Goal: Entertainment & Leisure: Consume media (video, audio)

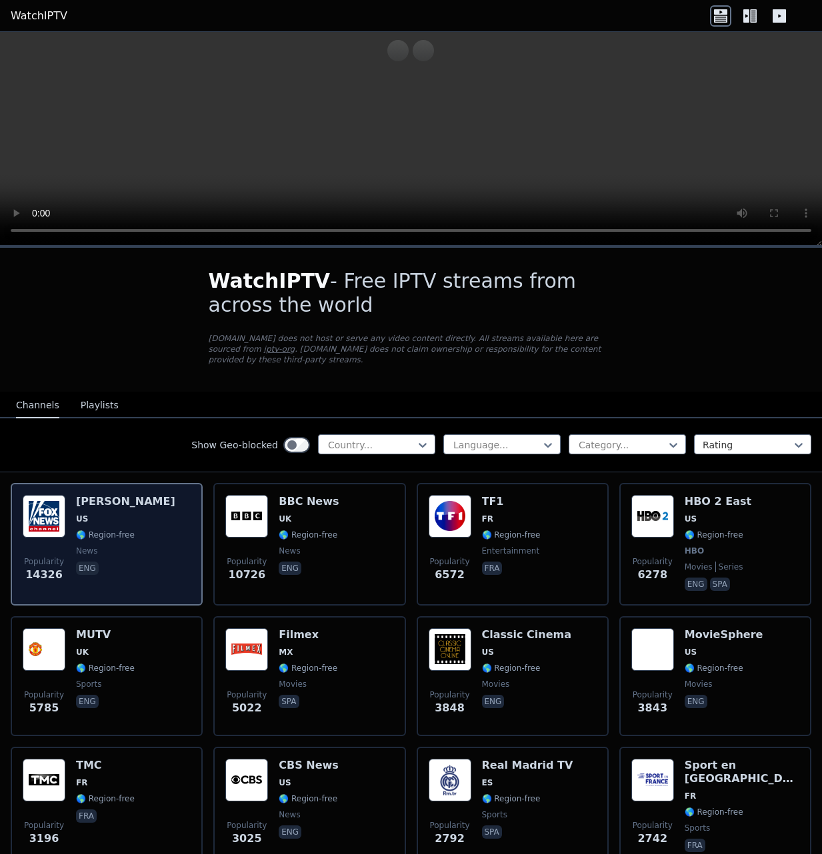
click at [83, 514] on span "US" at bounding box center [82, 519] width 12 height 11
click at [45, 534] on div "Popularity 14326" at bounding box center [44, 544] width 43 height 99
click at [105, 514] on span "US" at bounding box center [125, 519] width 99 height 11
click at [41, 502] on img at bounding box center [44, 516] width 43 height 43
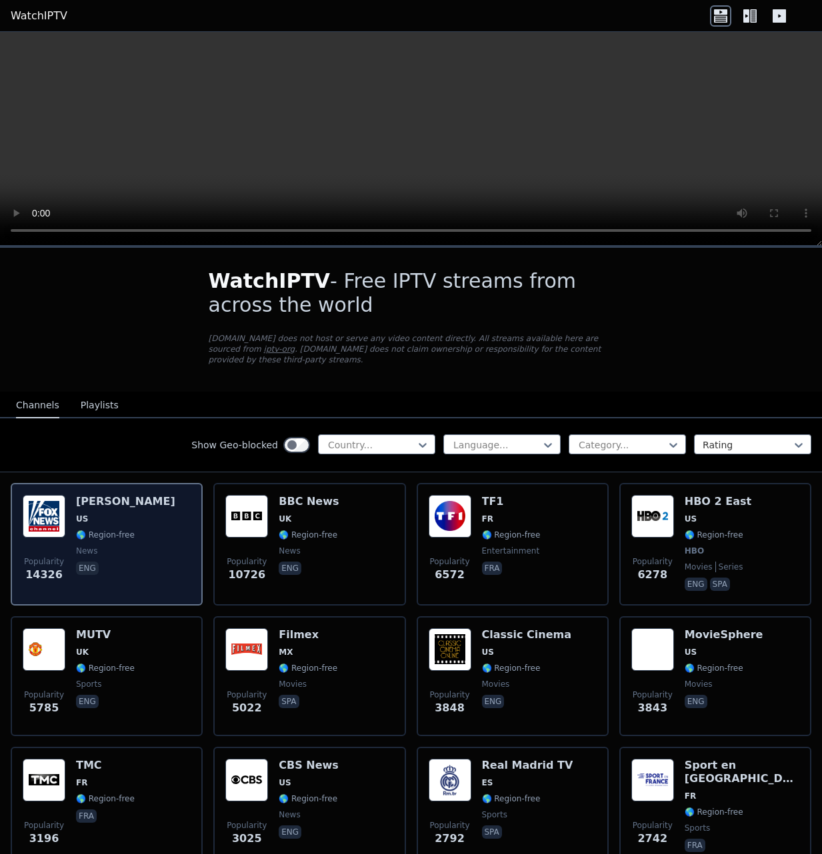
click at [46, 502] on img at bounding box center [44, 516] width 43 height 43
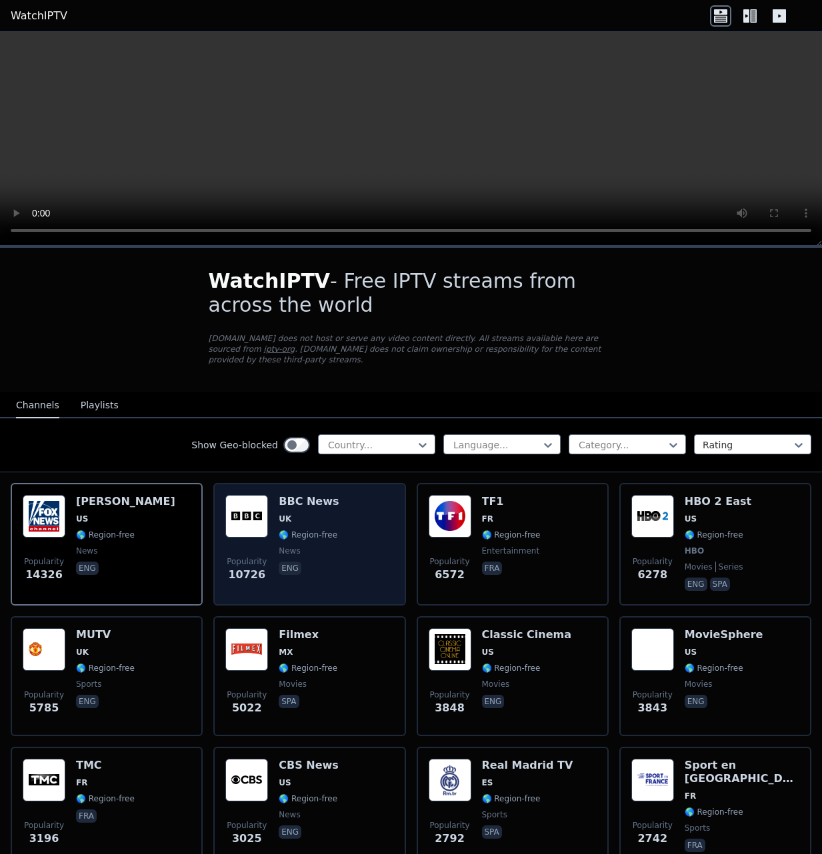
click at [267, 483] on div "Popularity 10726 BBC News UK 🌎 Region-free news eng" at bounding box center [309, 544] width 192 height 123
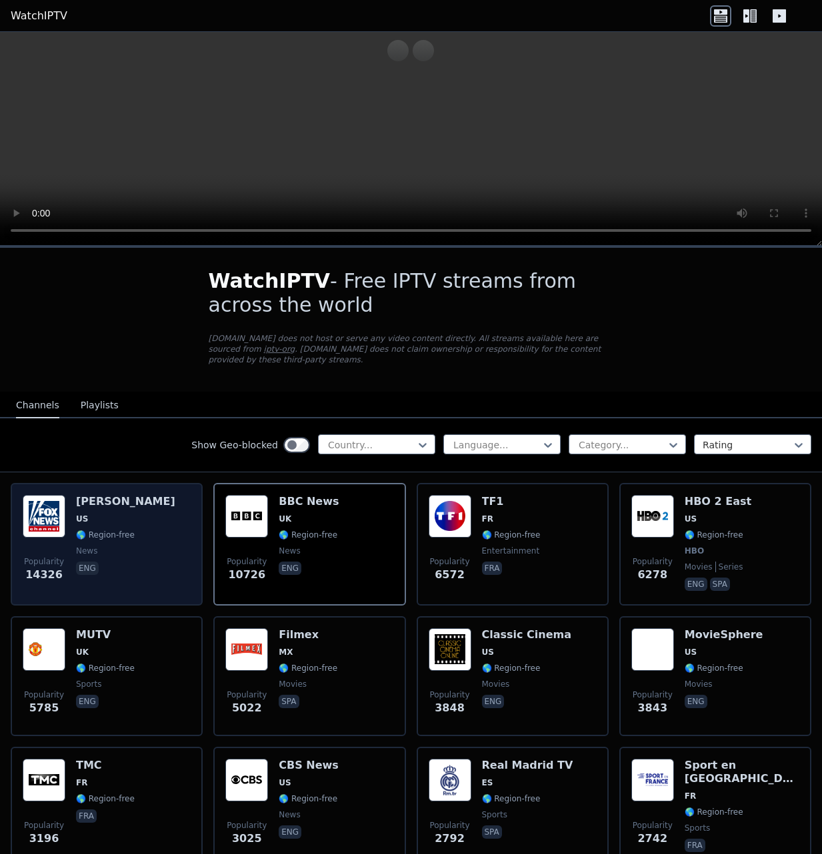
click at [49, 513] on img at bounding box center [44, 516] width 43 height 43
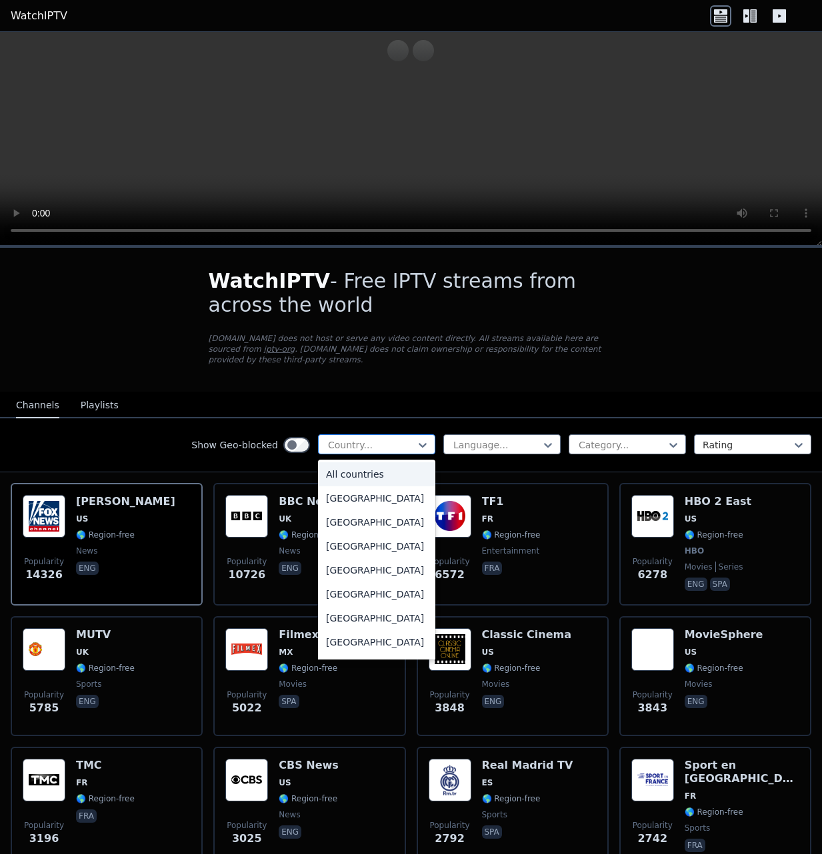
click at [373, 439] on div at bounding box center [371, 445] width 89 height 13
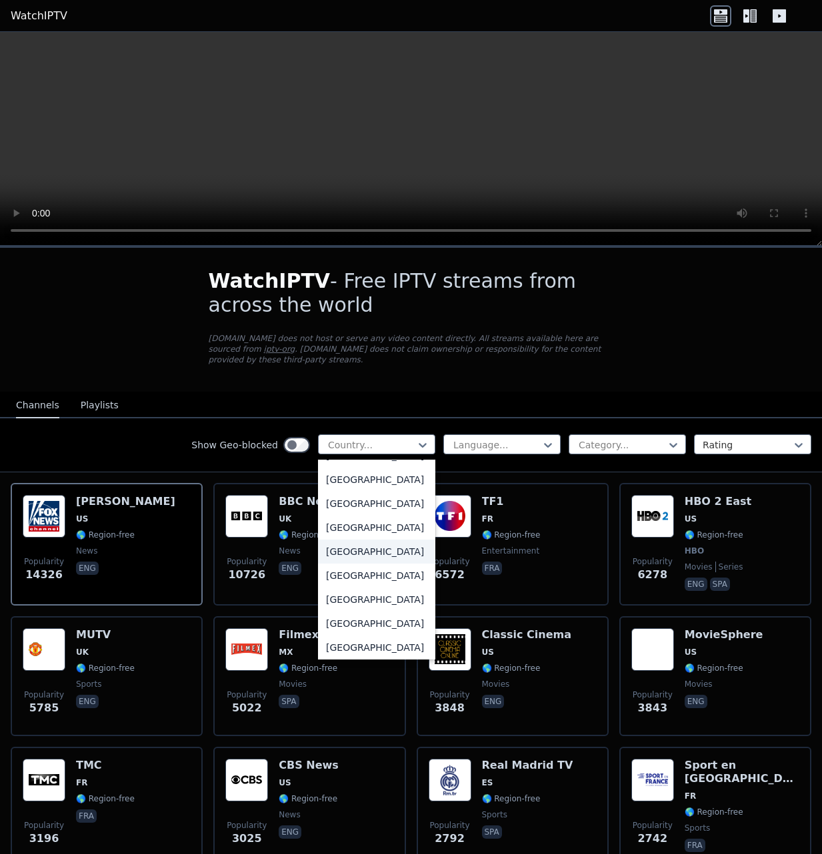
click at [351, 564] on div "[GEOGRAPHIC_DATA]" at bounding box center [376, 552] width 117 height 24
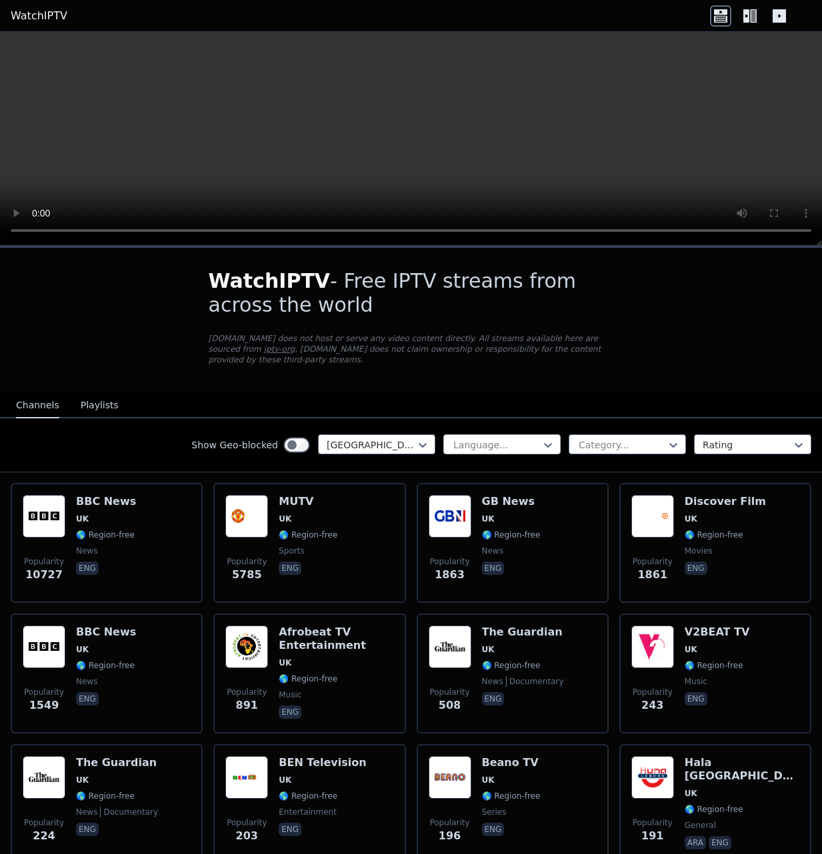
click at [457, 439] on div at bounding box center [496, 445] width 89 height 13
click at [461, 439] on div at bounding box center [496, 445] width 89 height 13
click at [596, 439] on div at bounding box center [621, 445] width 89 height 13
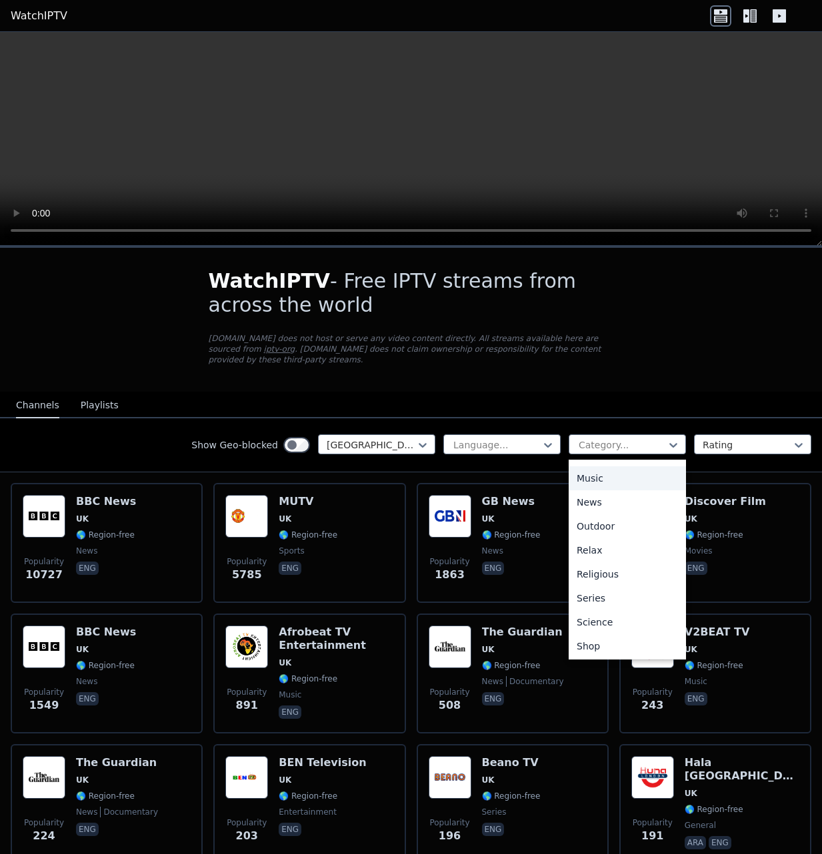
scroll to position [400, 0]
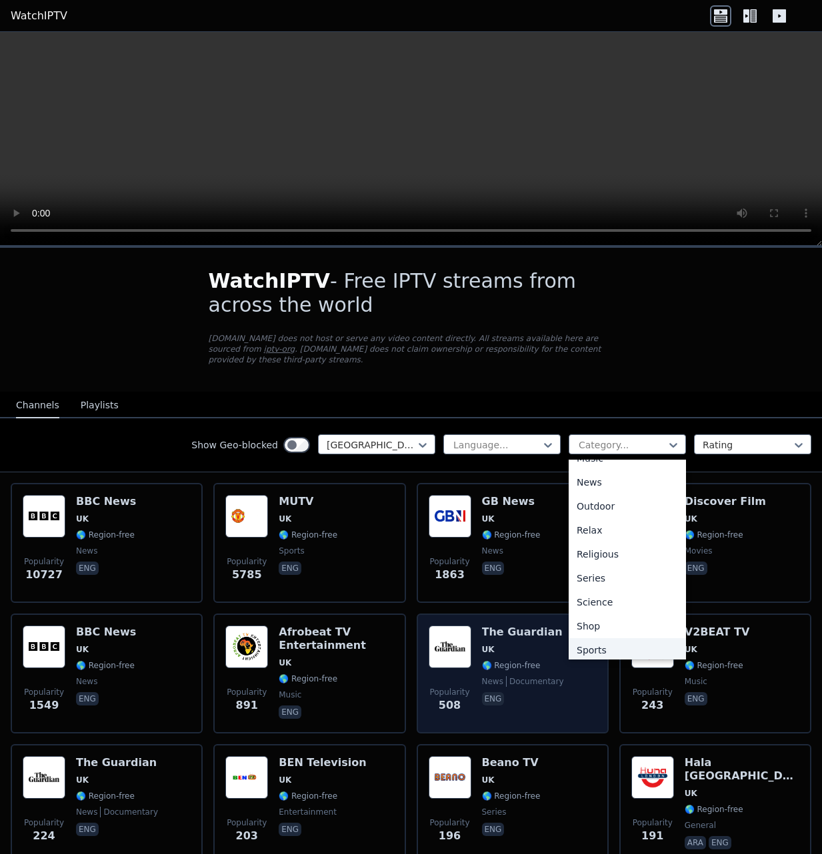
click at [586, 641] on div "Sports" at bounding box center [626, 650] width 117 height 24
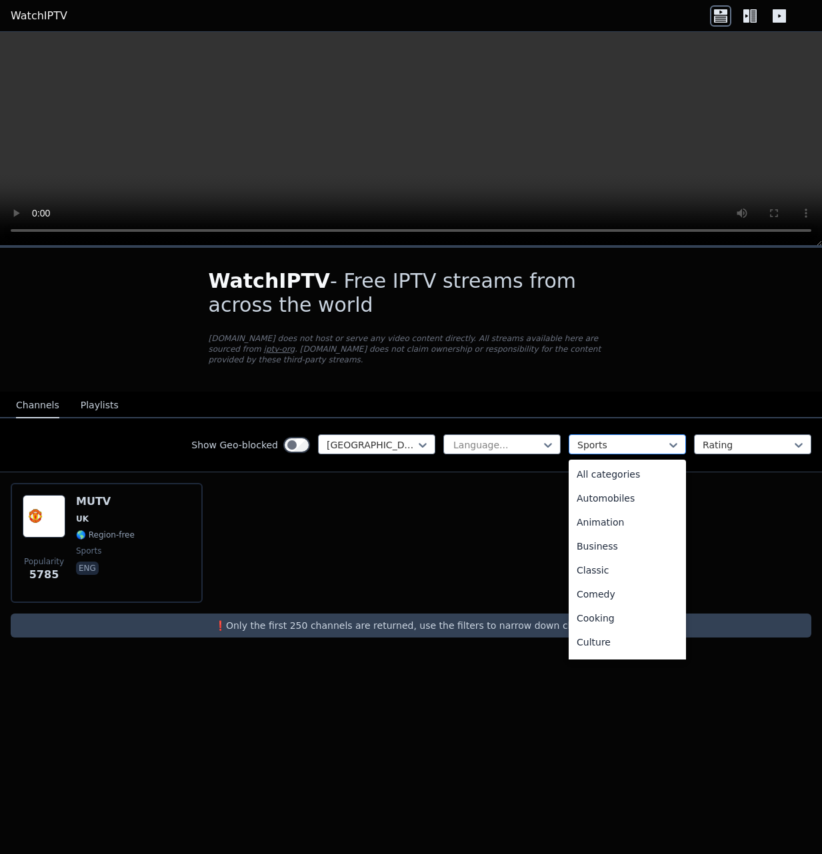
click at [596, 439] on div at bounding box center [621, 445] width 89 height 13
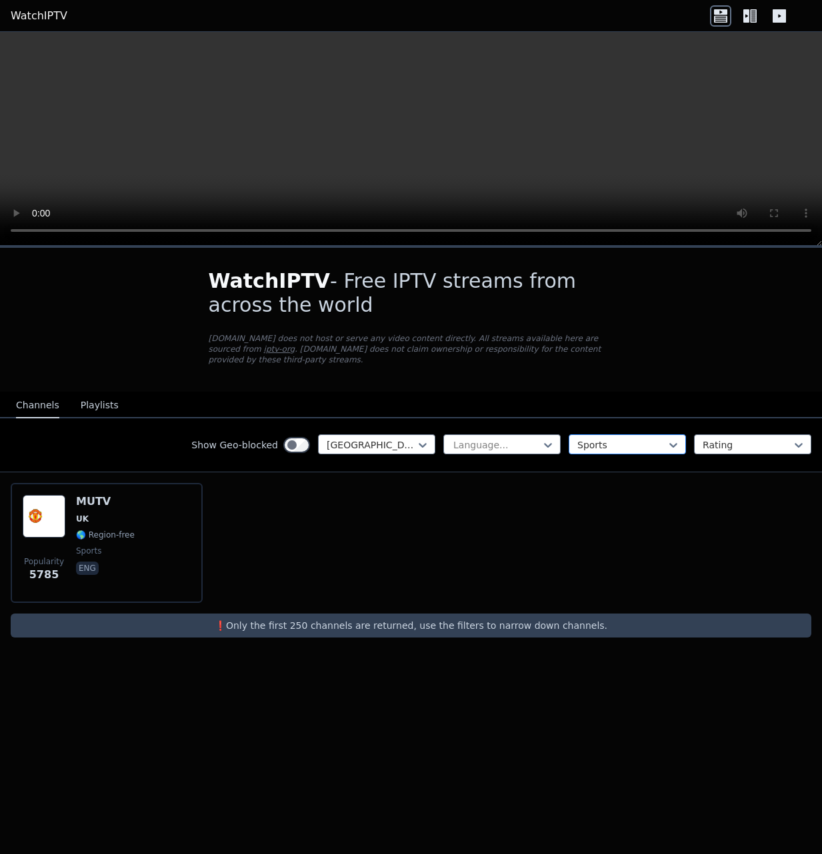
click at [596, 439] on div at bounding box center [621, 445] width 89 height 13
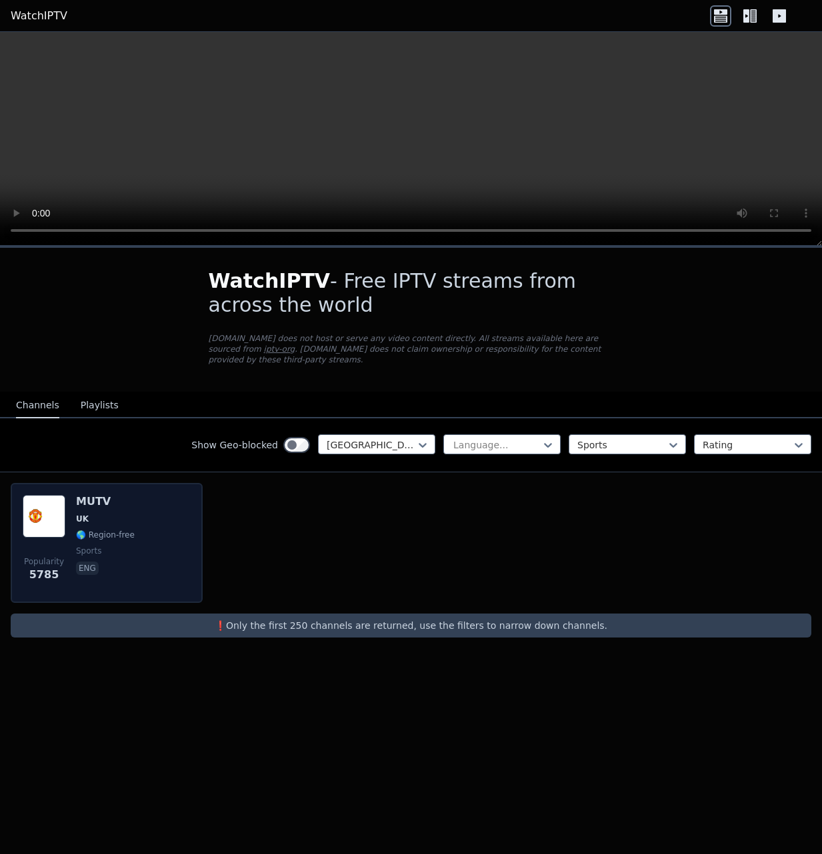
click at [43, 528] on div "Popularity 5785" at bounding box center [44, 543] width 43 height 96
